Goal: Find specific page/section: Locate a particular part of the current website

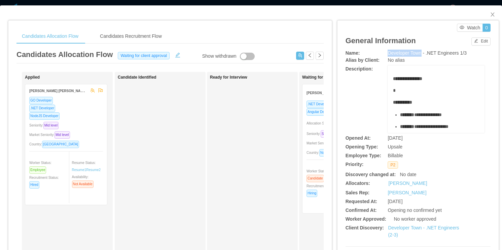
drag, startPoint x: 385, startPoint y: 50, endPoint x: 418, endPoint y: 50, distance: 32.7
click at [418, 50] on span "Developer Town - .NET Engineers 1/3" at bounding box center [427, 52] width 79 height 5
copy span "Developer Town"
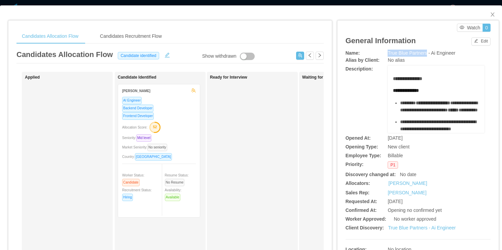
drag, startPoint x: 385, startPoint y: 54, endPoint x: 422, endPoint y: 55, distance: 36.4
click at [422, 55] on span "True Blue Partners - Ai Engineer" at bounding box center [422, 52] width 68 height 5
copy span "True Blue Partners"
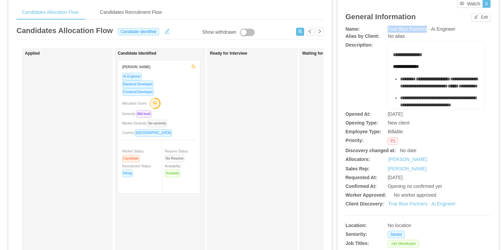
scroll to position [108, 0]
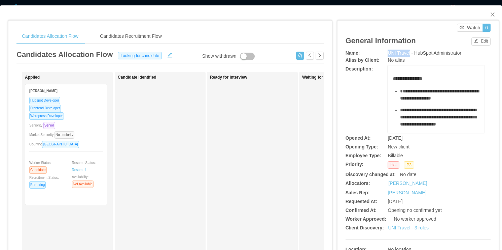
drag, startPoint x: 386, startPoint y: 54, endPoint x: 407, endPoint y: 54, distance: 21.2
click at [407, 54] on span "UNI Travel - HubSpot Administrator" at bounding box center [425, 52] width 74 height 5
copy span "UNI Travel"
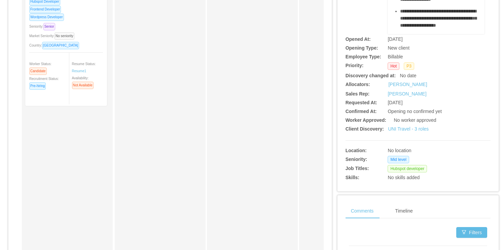
scroll to position [81, 0]
